Goal: Transaction & Acquisition: Purchase product/service

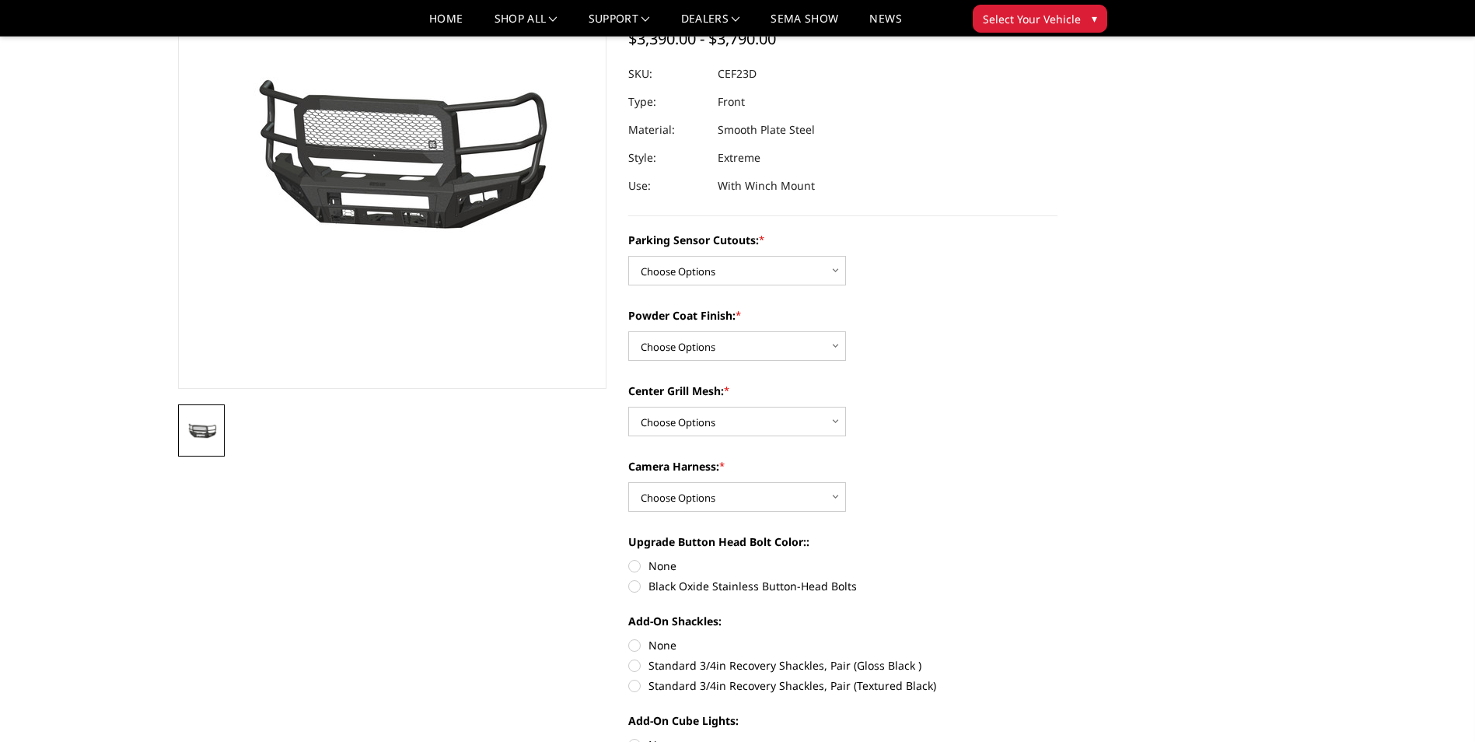
scroll to position [156, 0]
click at [831, 277] on select "Choose Options No-Without Parking Sensor Cutouts Yes-With Parking Sensor Cutouts" at bounding box center [737, 272] width 218 height 30
select select "2428"
click at [628, 257] on select "Choose Options No-Without Parking Sensor Cutouts Yes-With Parking Sensor Cutouts" at bounding box center [737, 272] width 218 height 30
click at [838, 348] on select "Choose Options Bare Metal Textured Black Powder Coat" at bounding box center [737, 347] width 218 height 30
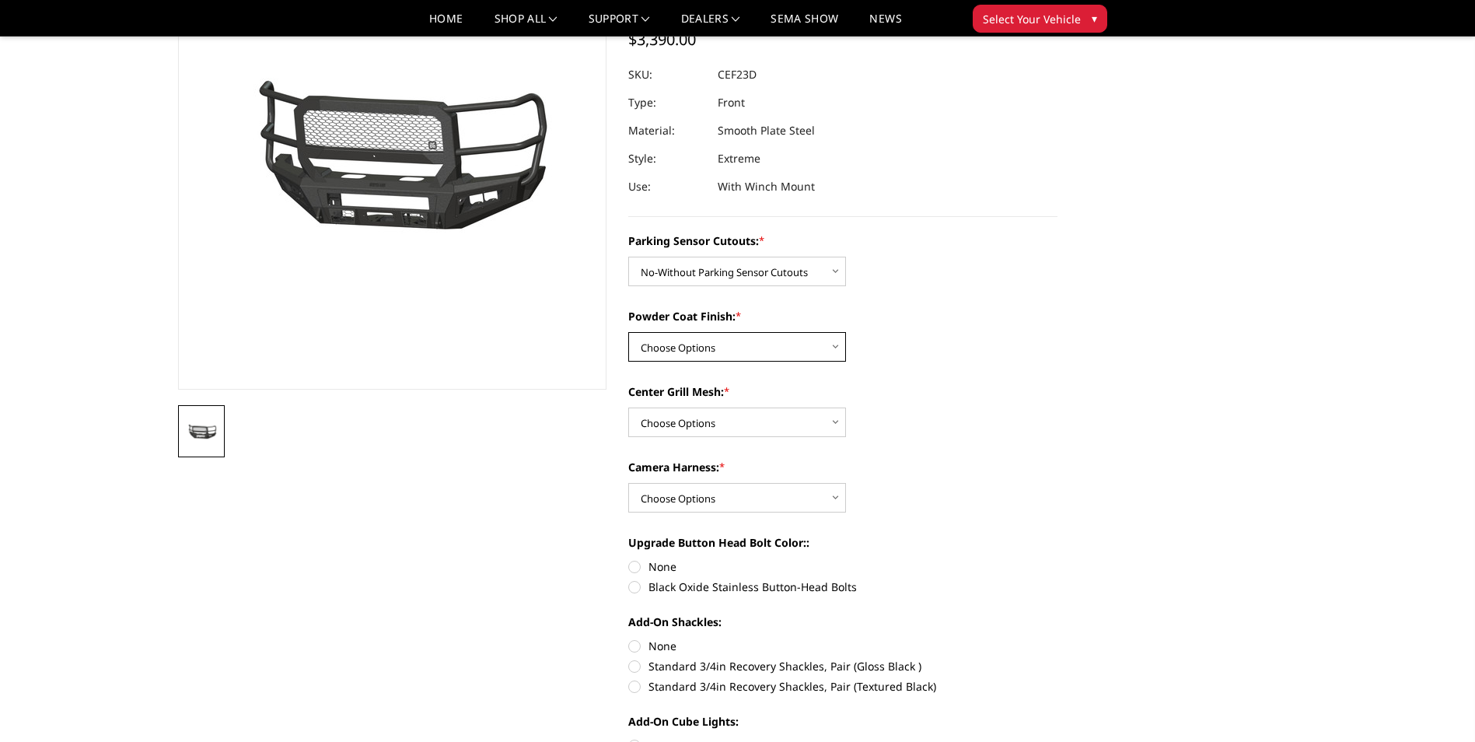
select select "2431"
click at [628, 332] on select "Choose Options Bare Metal Textured Black Powder Coat" at bounding box center [737, 347] width 218 height 30
click at [837, 424] on select "Choose Options With Center Grill Mesh Without Center Grill Mesh" at bounding box center [737, 422] width 218 height 30
select select "2433"
click at [628, 407] on select "Choose Options With Center Grill Mesh Without Center Grill Mesh" at bounding box center [737, 422] width 218 height 30
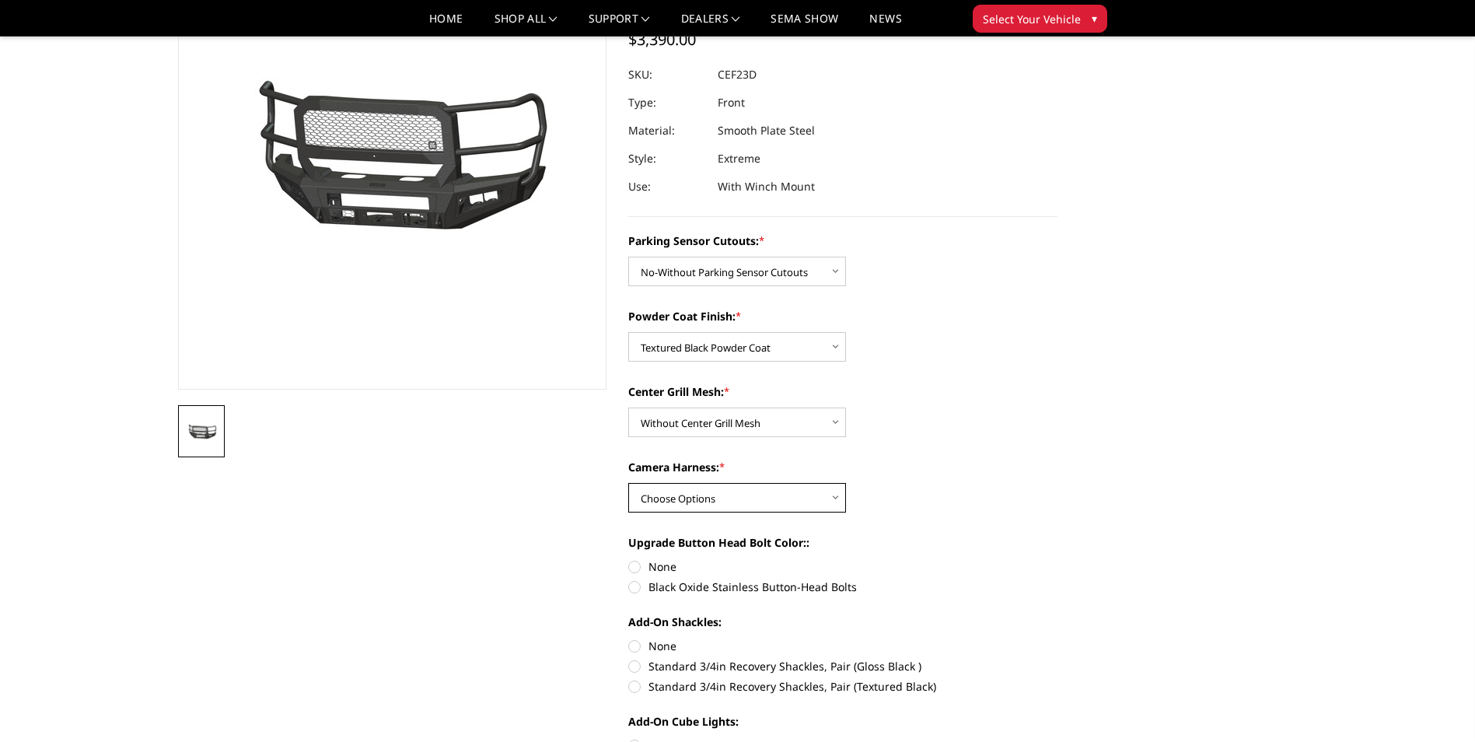
click at [835, 500] on select "Choose Options WITH Camera Harness WITHOUT Camera Harness" at bounding box center [737, 498] width 218 height 30
click at [984, 507] on div "Camera Harness: * Choose Options WITH Camera Harness WITHOUT Camera Harness" at bounding box center [842, 486] width 429 height 54
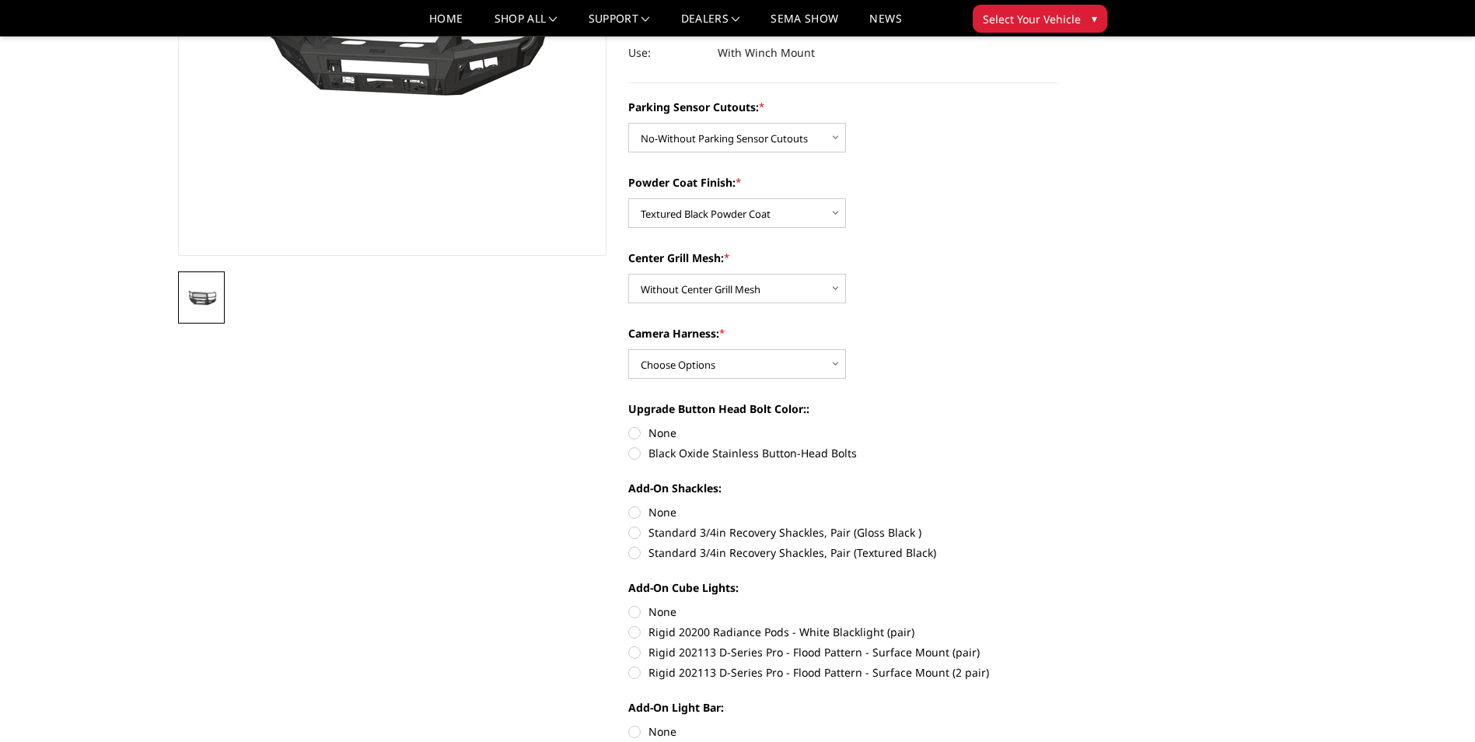
scroll to position [311, 0]
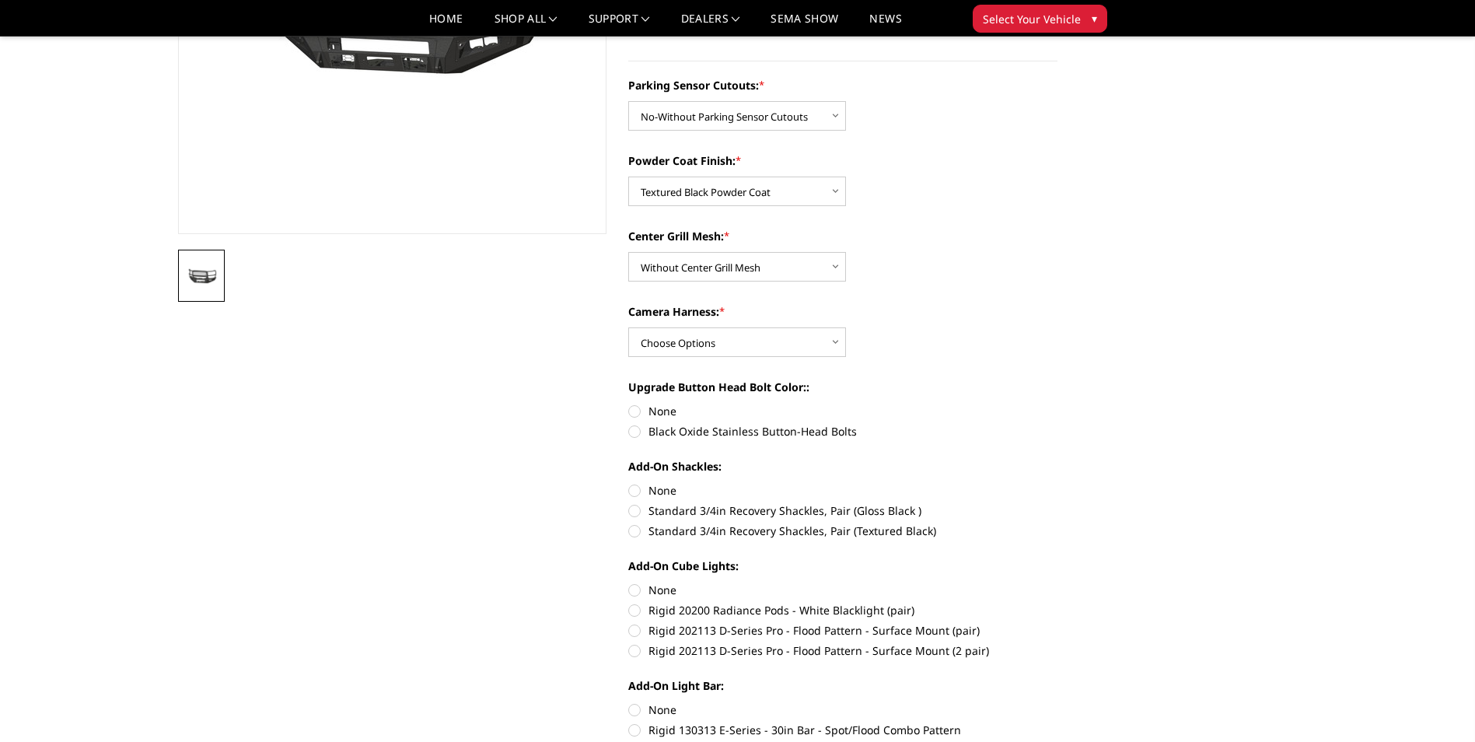
click at [636, 591] on label "None" at bounding box center [842, 590] width 429 height 16
click at [629, 582] on input "None" at bounding box center [628, 582] width 1 height 1
radio input "true"
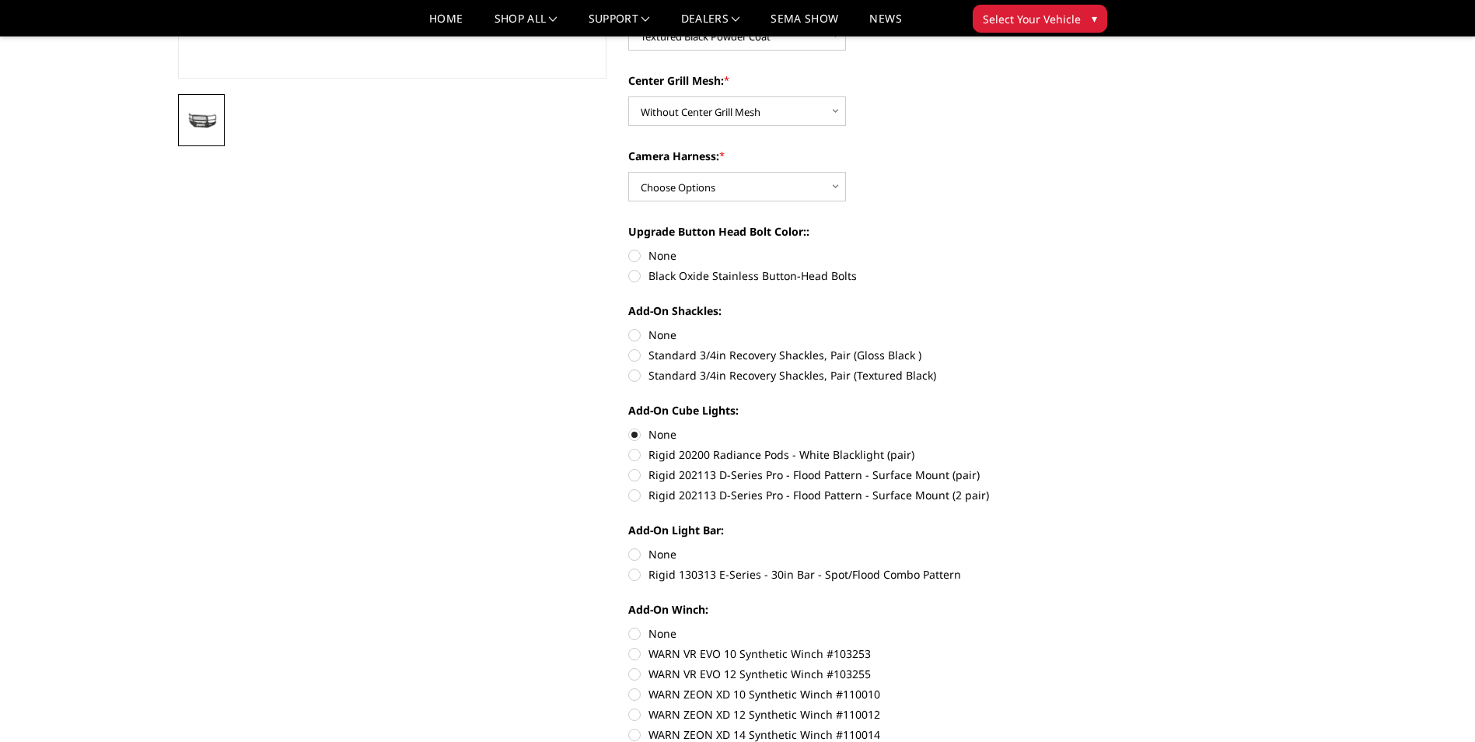
scroll to position [544, 0]
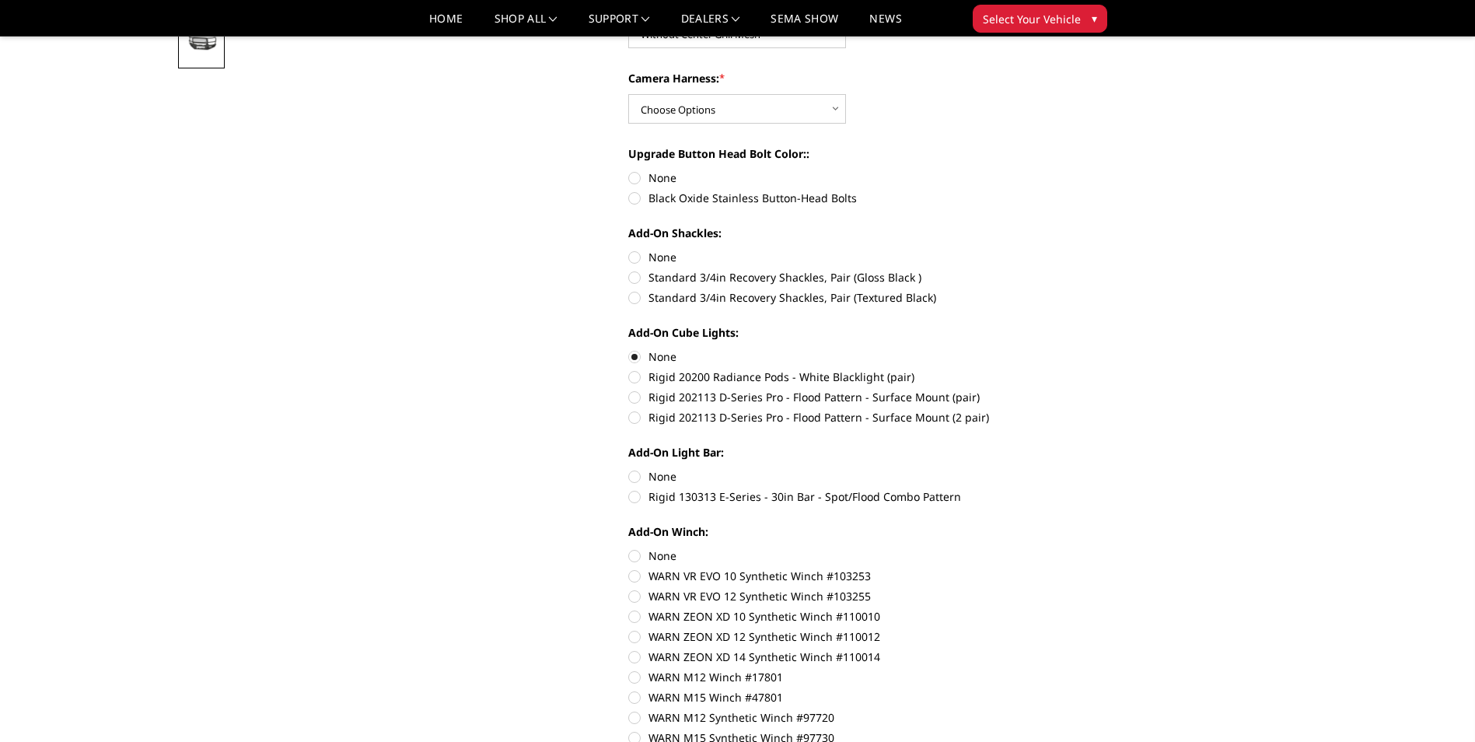
click at [630, 477] on label "None" at bounding box center [842, 476] width 429 height 16
click at [629, 469] on input "None" at bounding box center [628, 468] width 1 height 1
radio input "true"
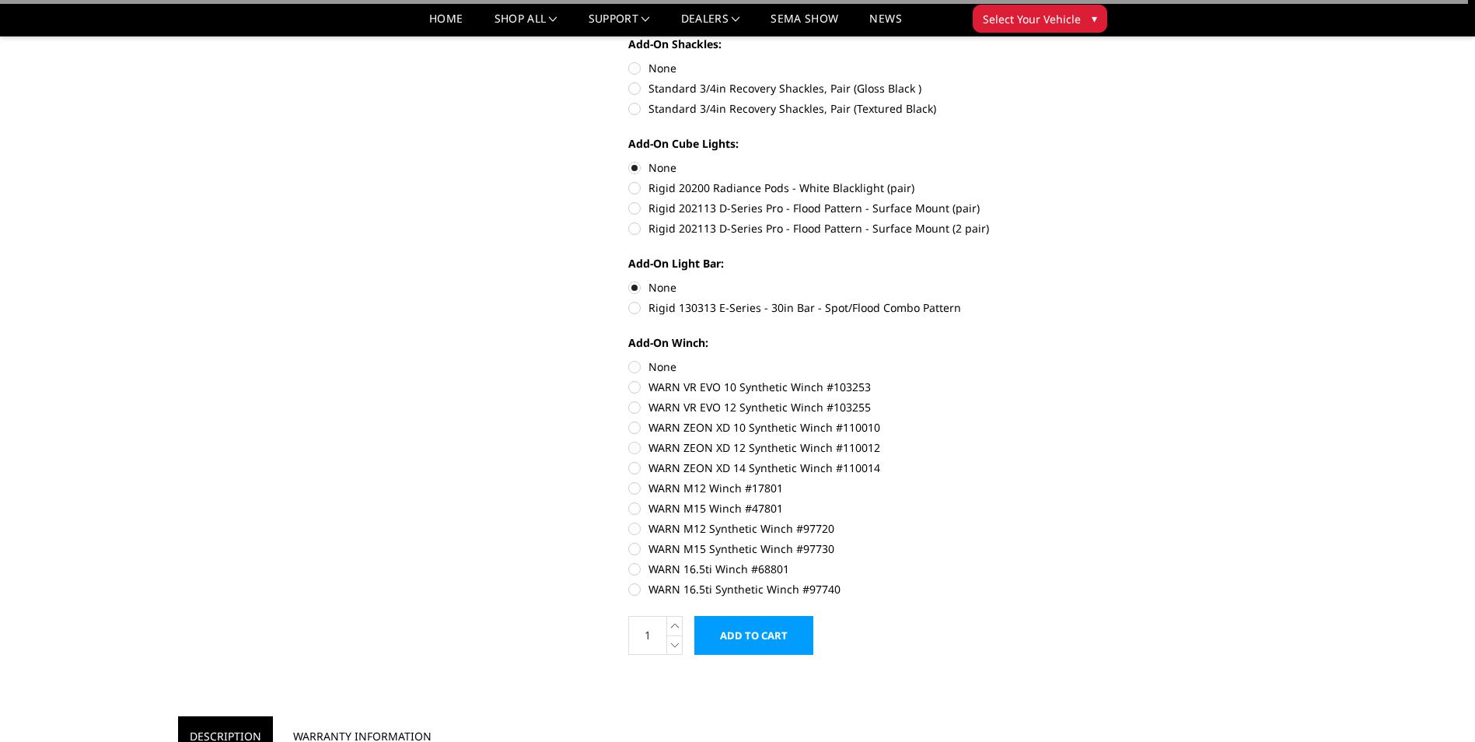
scroll to position [778, 0]
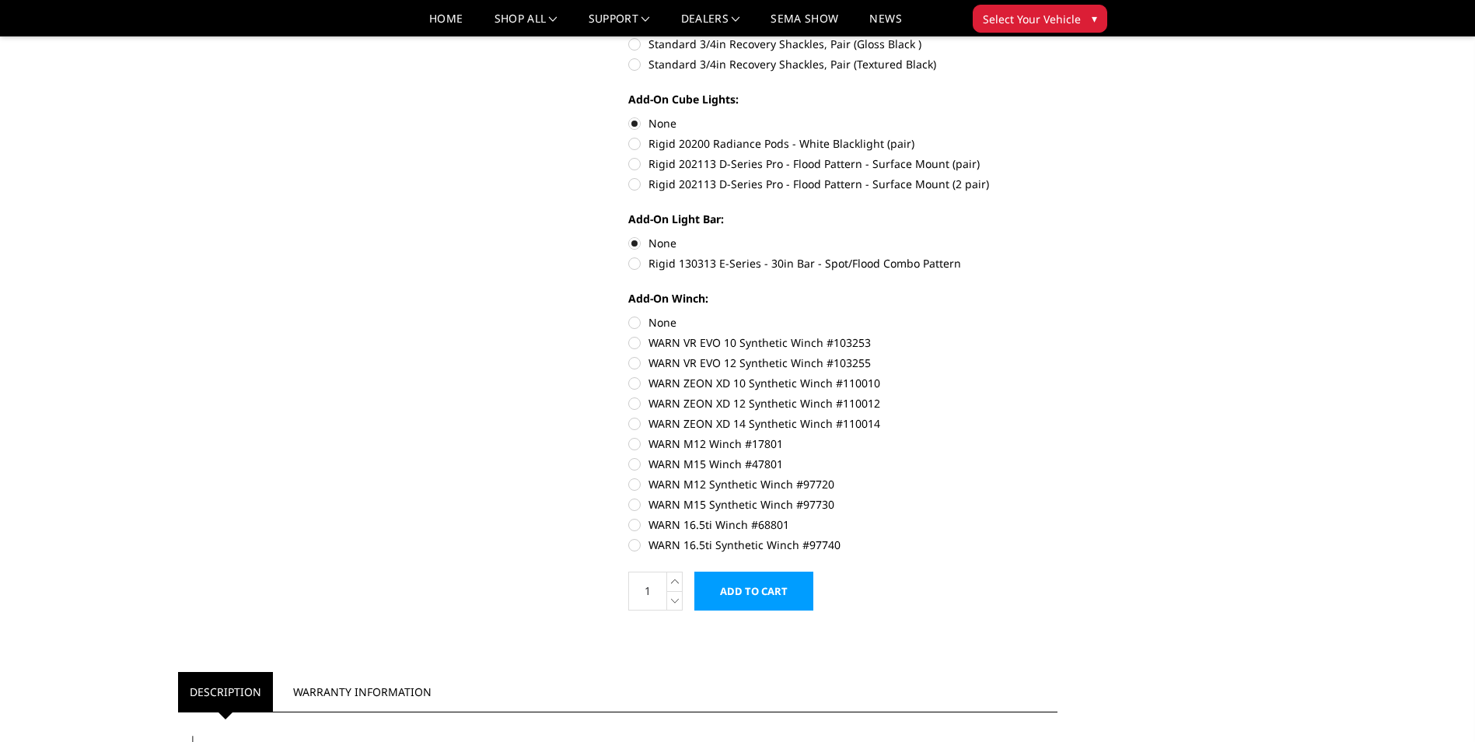
click at [635, 541] on label "WARN 16.5ti Synthetic Winch #97740" at bounding box center [842, 545] width 429 height 16
click at [1058, 517] on input "WARN 16.5ti Synthetic Winch #97740" at bounding box center [1058, 516] width 1 height 1
radio input "true"
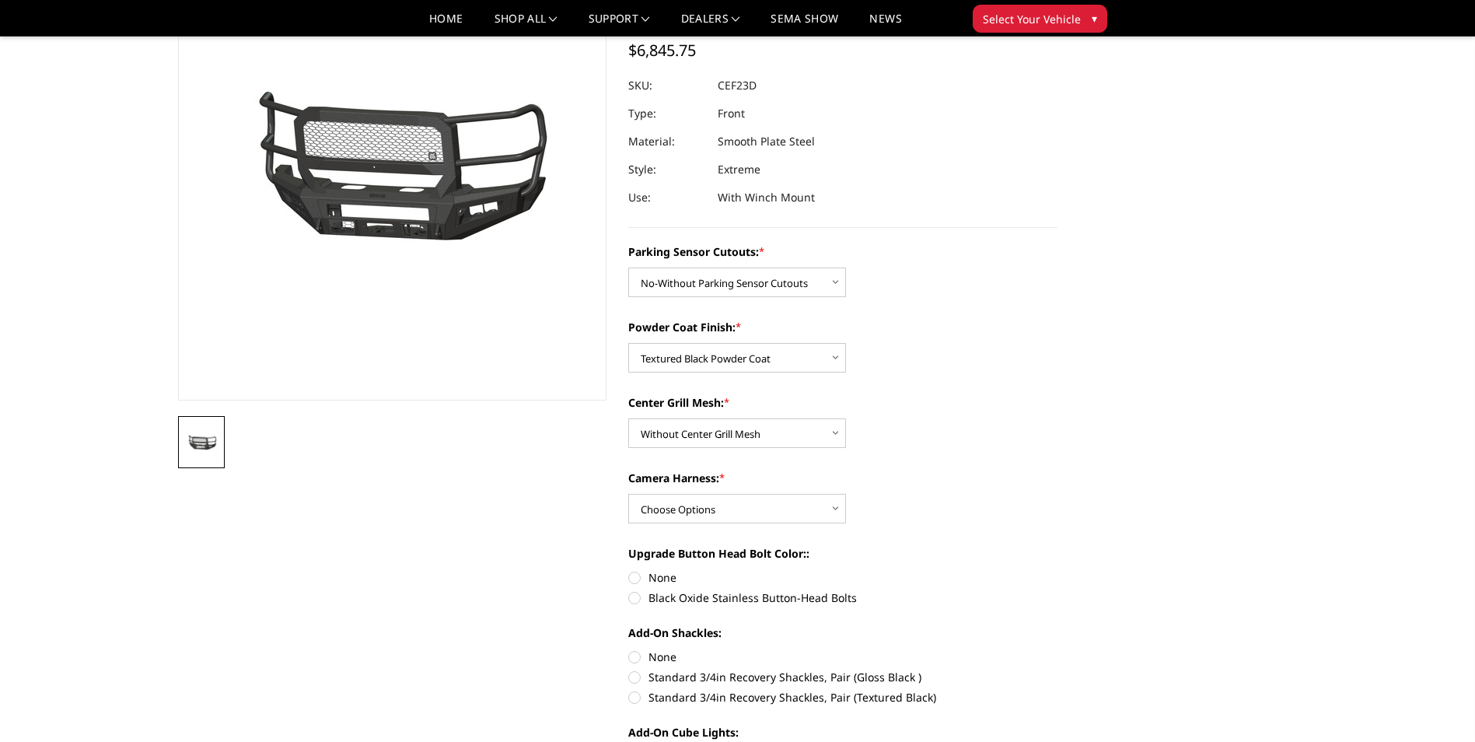
scroll to position [0, 0]
